Goal: Task Accomplishment & Management: Manage account settings

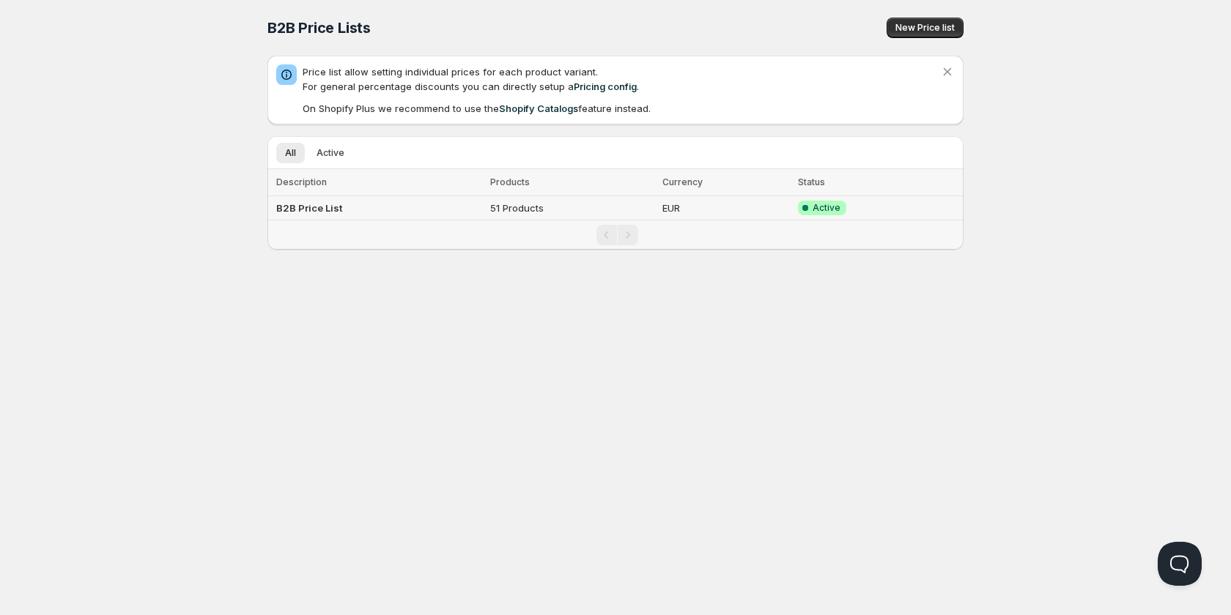
click at [330, 208] on b "B2B Price List" at bounding box center [309, 208] width 66 height 12
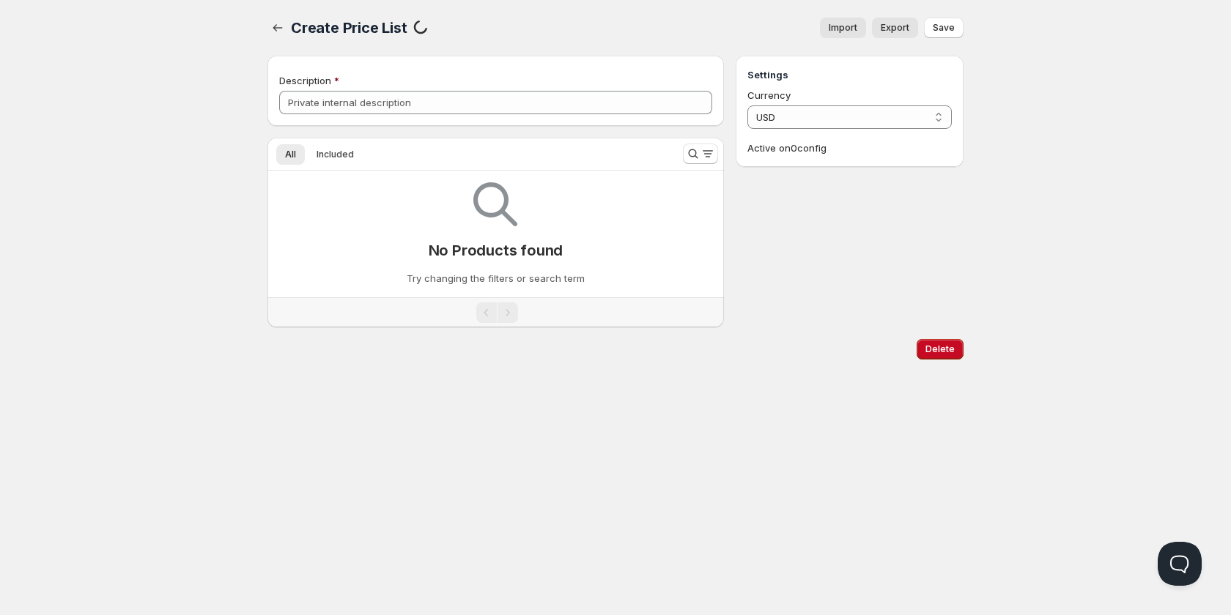
type input "B2B Price List"
select select "EUR"
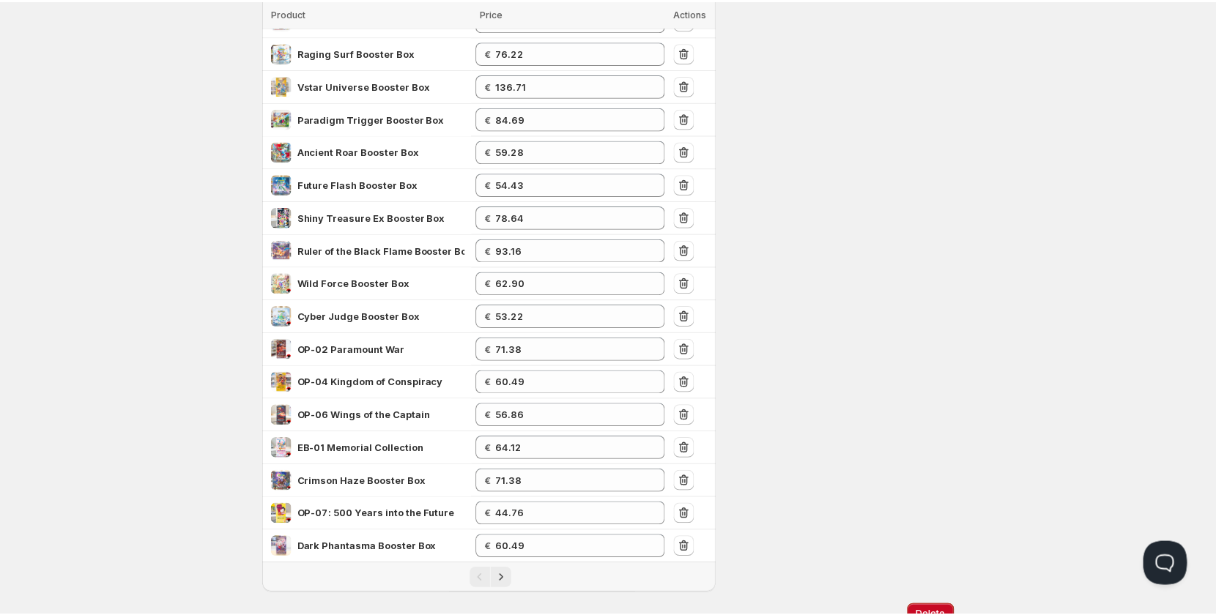
scroll to position [352, 0]
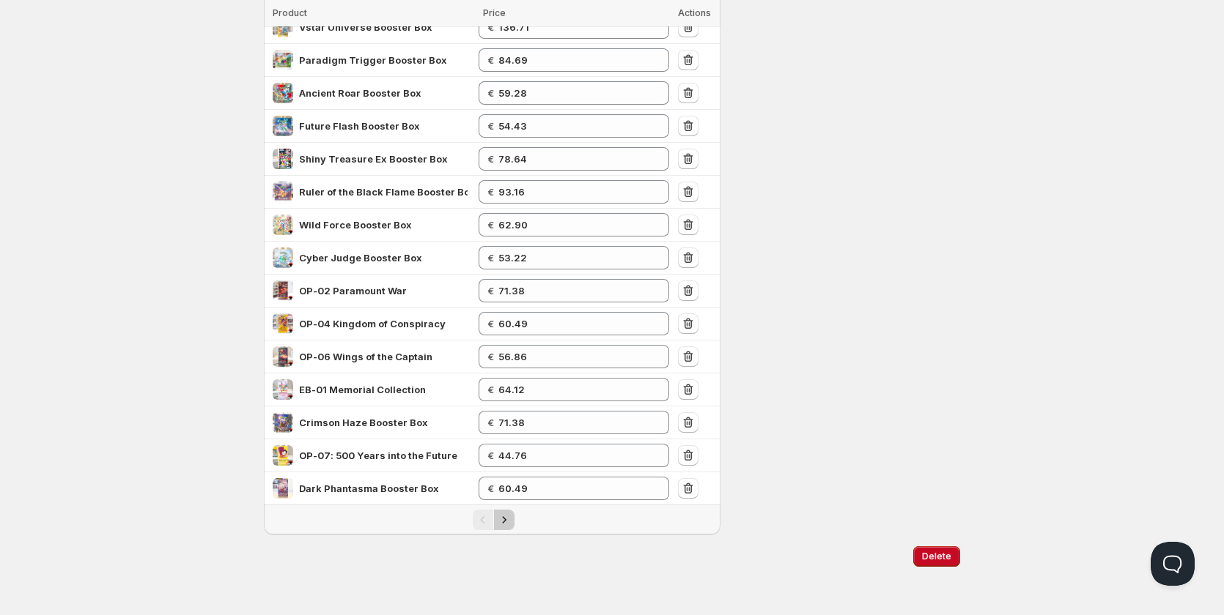
click at [511, 525] on button "Next" at bounding box center [504, 520] width 21 height 21
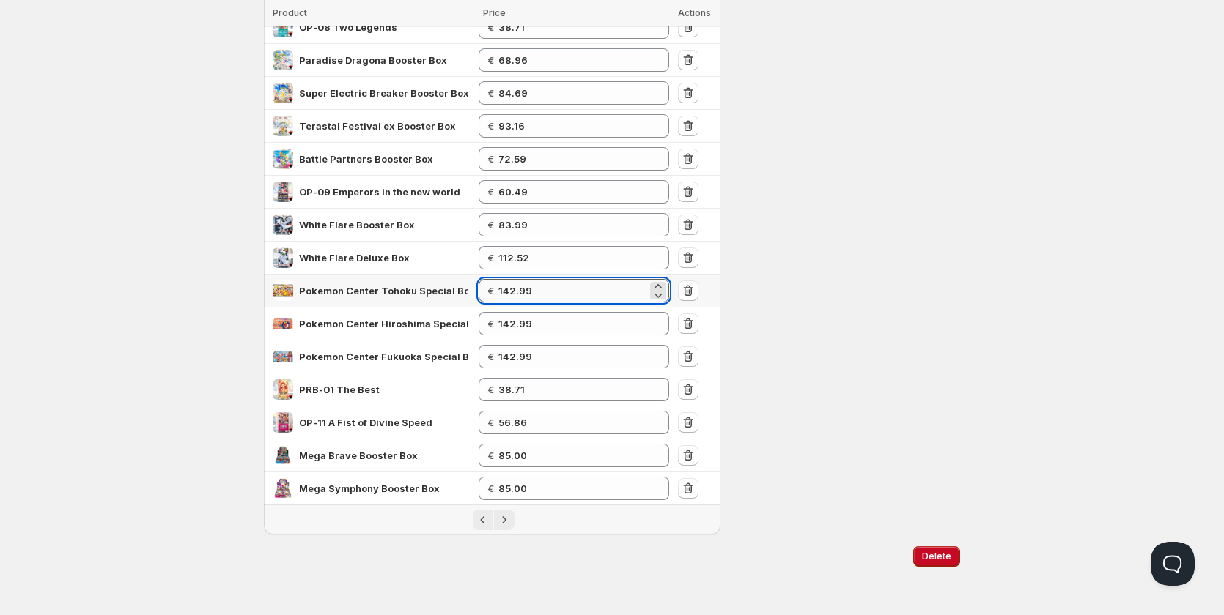
drag, startPoint x: 517, startPoint y: 290, endPoint x: 507, endPoint y: 292, distance: 9.6
click at [507, 292] on input "142.99" at bounding box center [572, 290] width 149 height 23
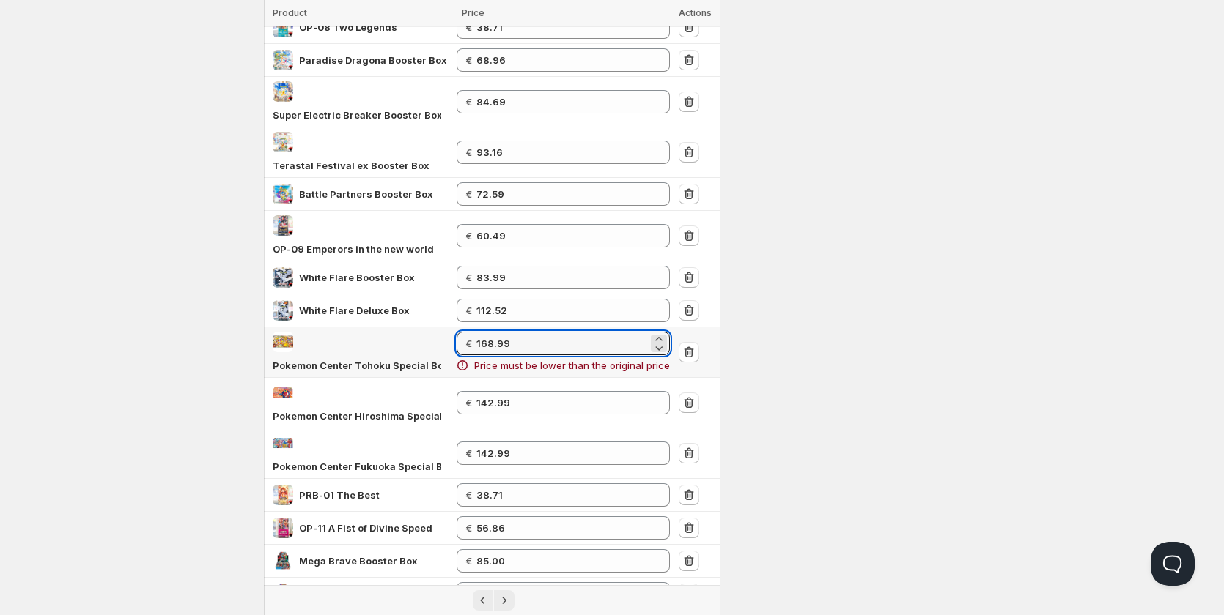
type input "168.99"
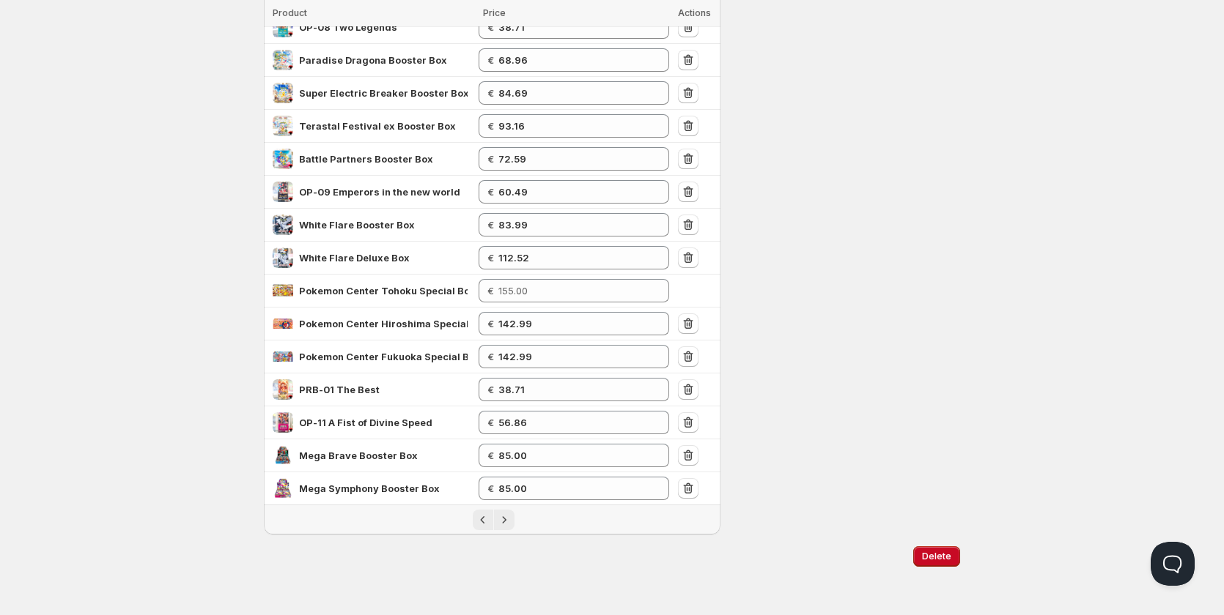
click at [883, 336] on div "Settings Currency EUR EUR Active on 1 config Log synced: 1 products in 1 seconds" at bounding box center [846, 119] width 228 height 831
type input "142.99"
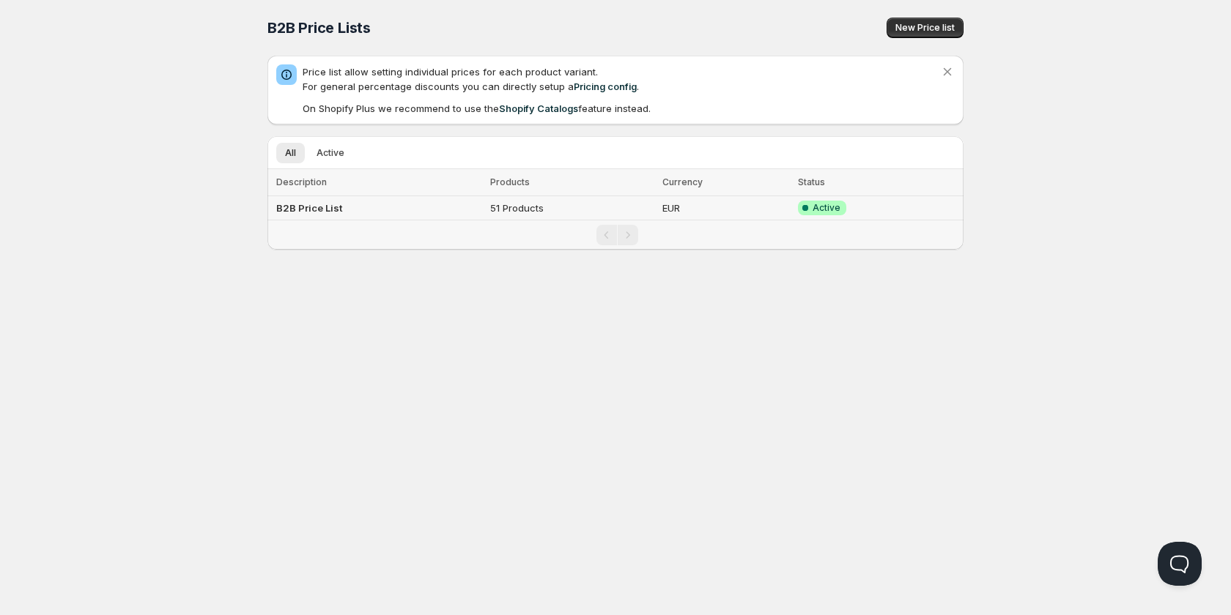
click at [304, 207] on b "B2B Price List" at bounding box center [309, 208] width 66 height 12
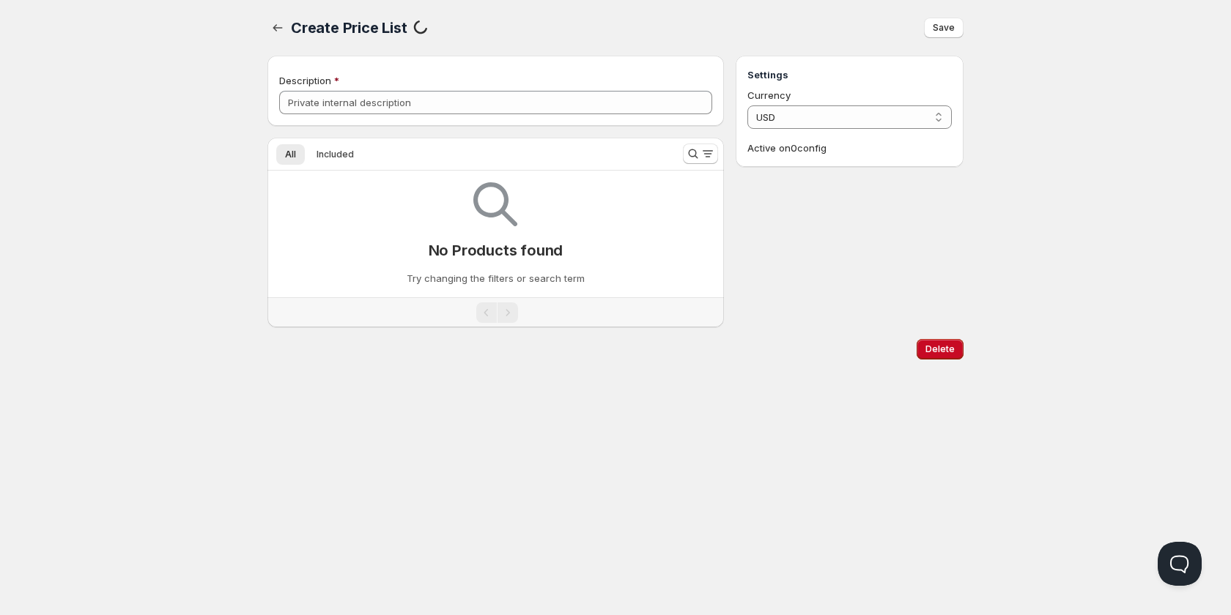
type input "B2B Price List"
select select "EUR"
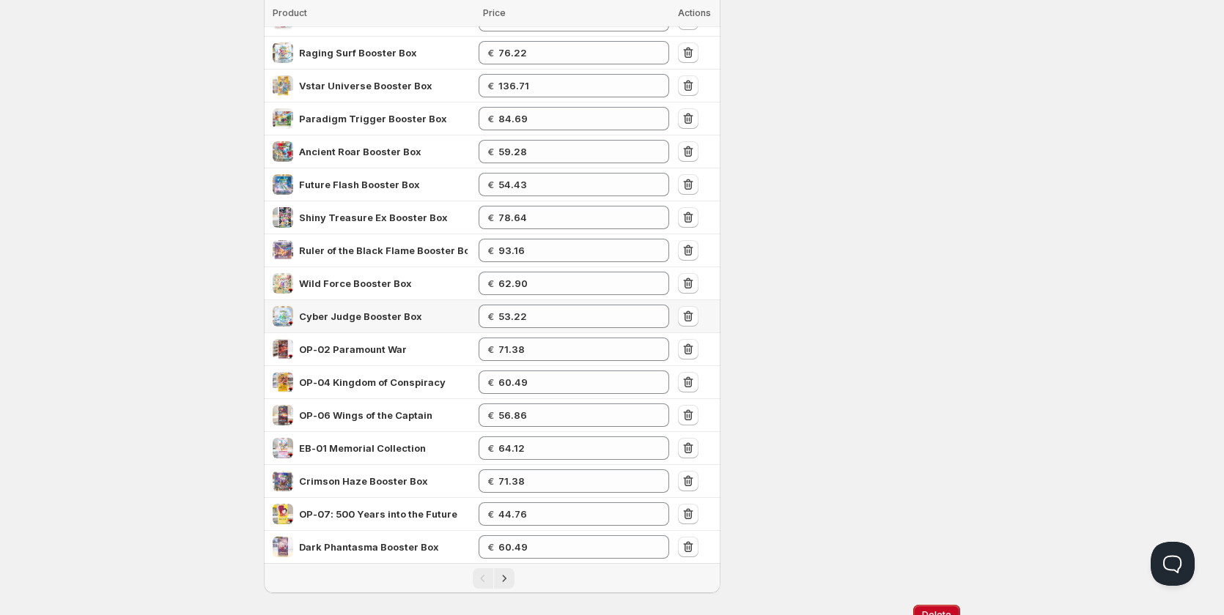
scroll to position [352, 0]
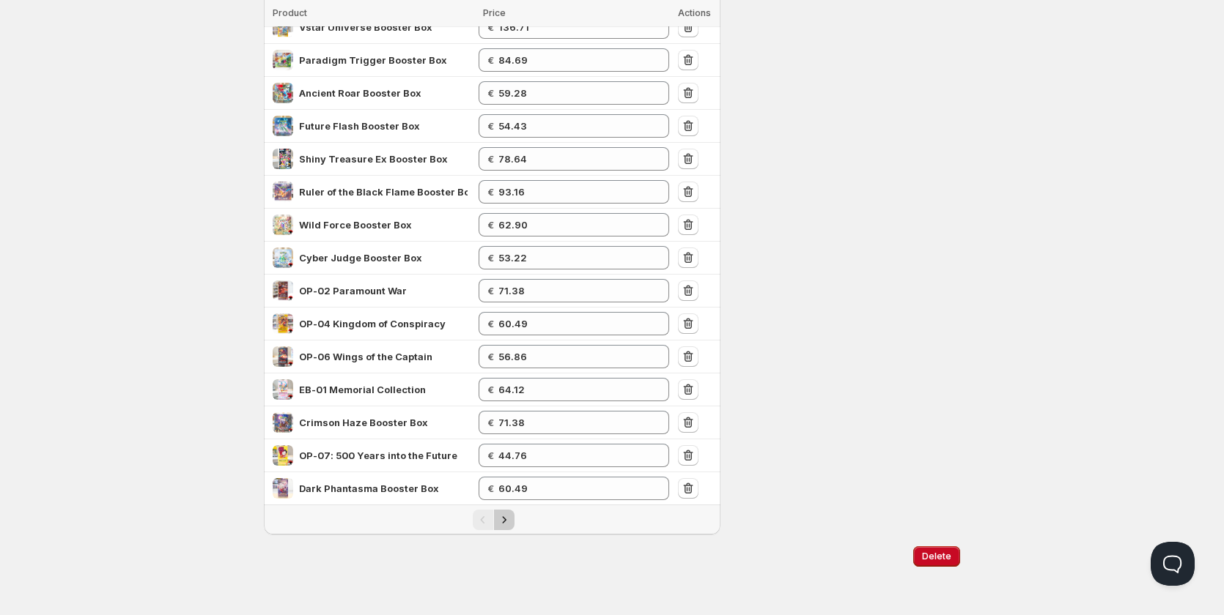
drag, startPoint x: 503, startPoint y: 521, endPoint x: 491, endPoint y: 522, distance: 12.5
click at [503, 522] on icon "Next" at bounding box center [504, 520] width 15 height 15
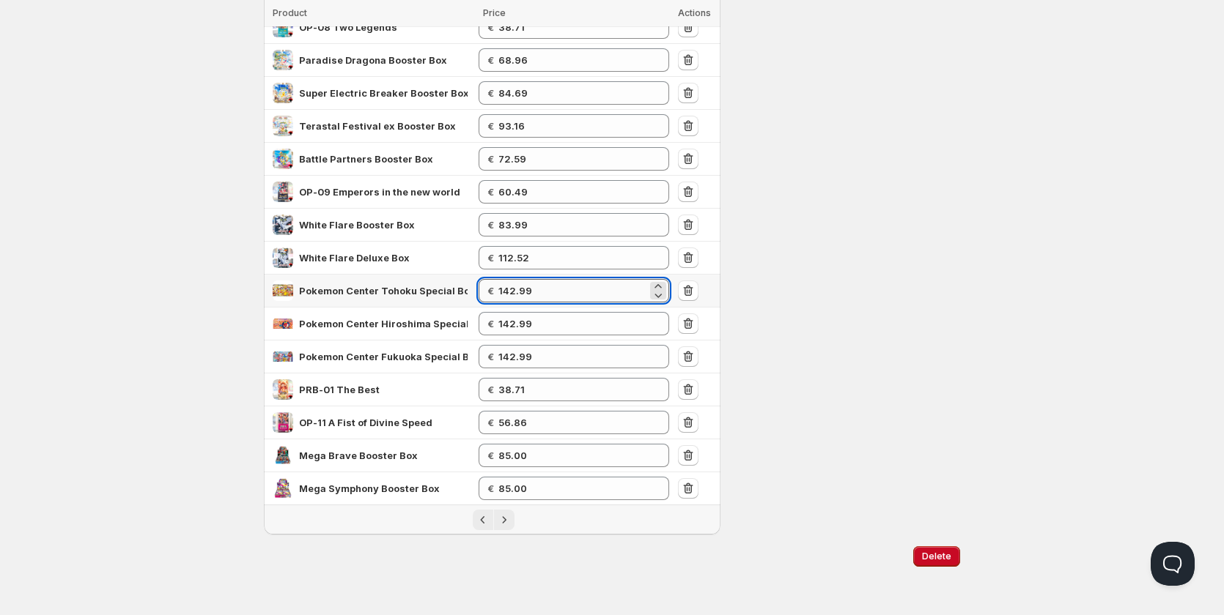
drag, startPoint x: 518, startPoint y: 287, endPoint x: 508, endPoint y: 291, distance: 10.9
click at [508, 291] on input "142.99" at bounding box center [572, 290] width 149 height 23
type input "168.99"
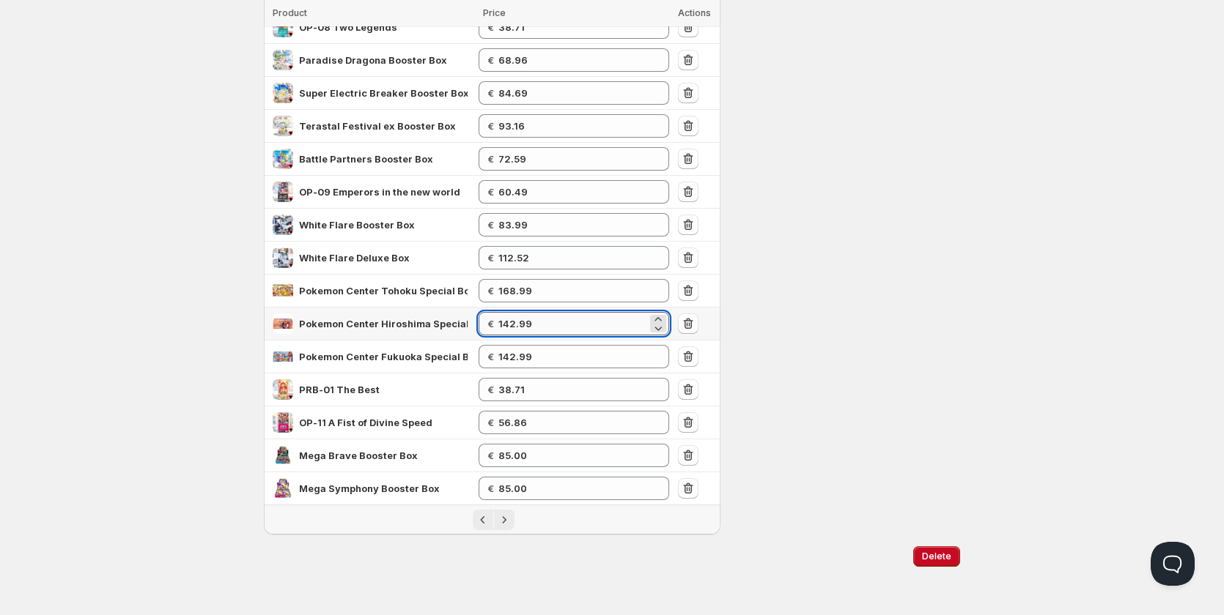
drag, startPoint x: 518, startPoint y: 324, endPoint x: 508, endPoint y: 327, distance: 10.0
click at [508, 327] on input "142.99" at bounding box center [572, 323] width 149 height 23
type input "168.99"
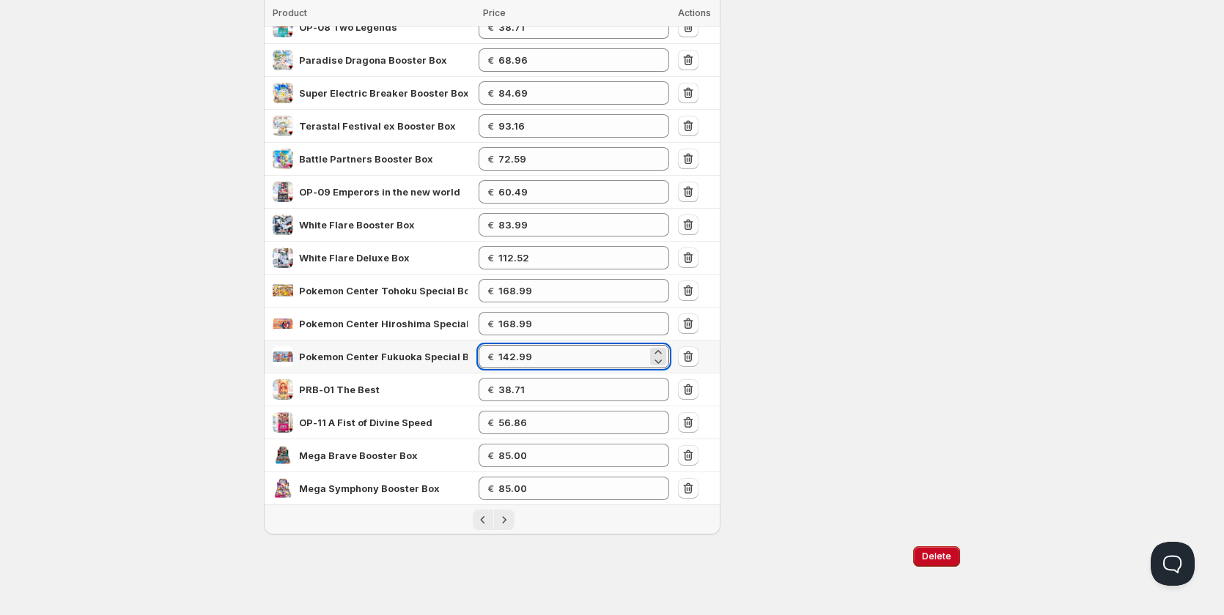
drag, startPoint x: 517, startPoint y: 355, endPoint x: 509, endPoint y: 358, distance: 7.6
click at [509, 358] on input "142.99" at bounding box center [572, 356] width 149 height 23
type input "168.99"
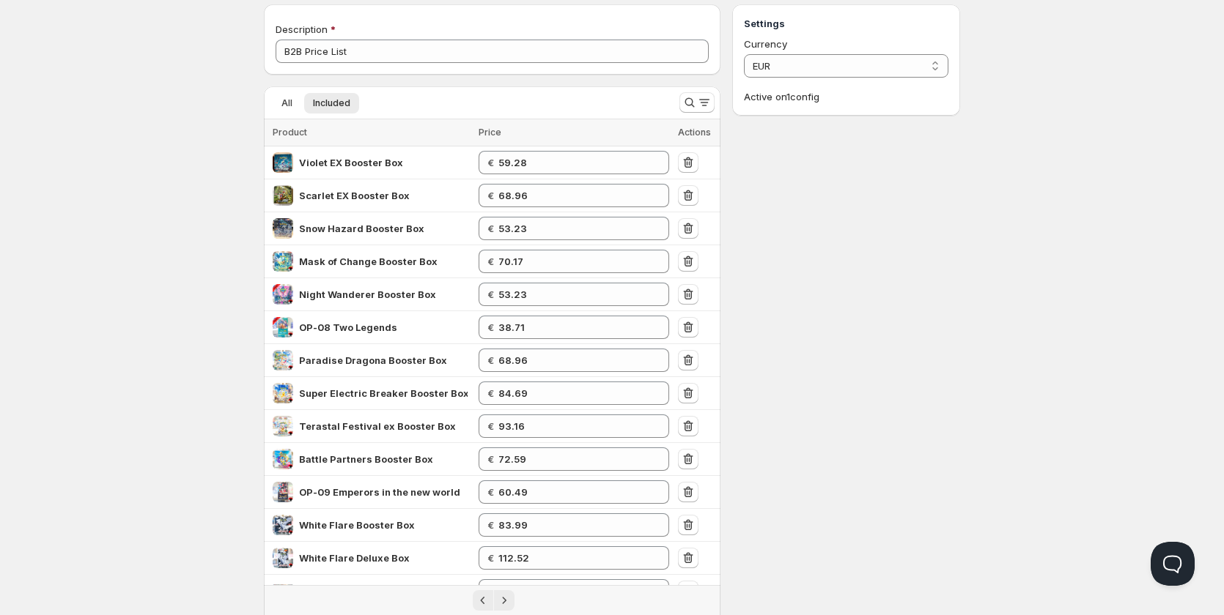
scroll to position [0, 0]
